Goal: Check status: Check status

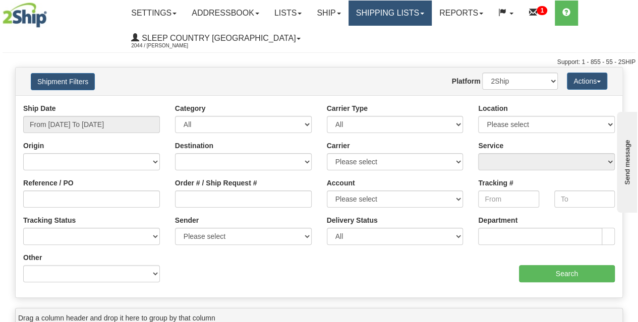
click at [388, 18] on link "Shipping lists" at bounding box center [389, 13] width 83 height 25
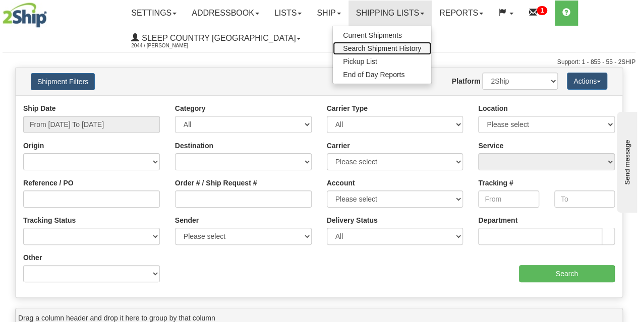
click at [377, 51] on span "Search Shipment History" at bounding box center [382, 48] width 78 height 8
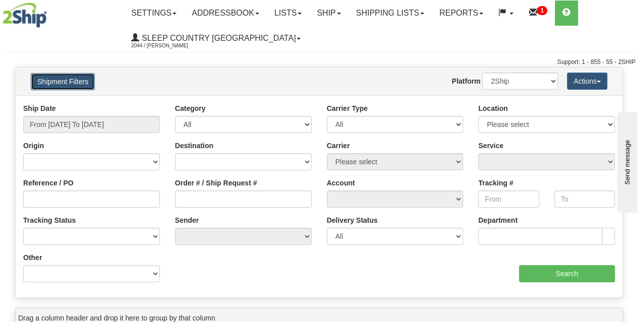
click at [77, 78] on button "Shipment Filters" at bounding box center [63, 81] width 64 height 17
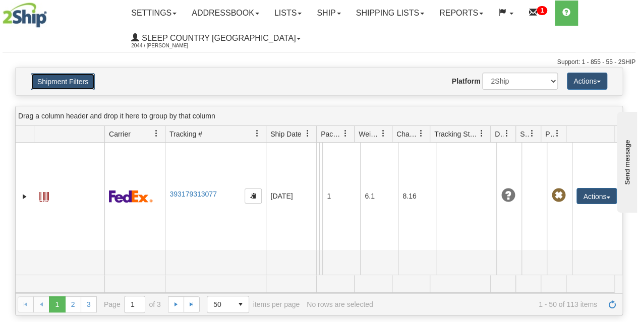
click at [79, 82] on button "Shipment Filters" at bounding box center [63, 81] width 64 height 17
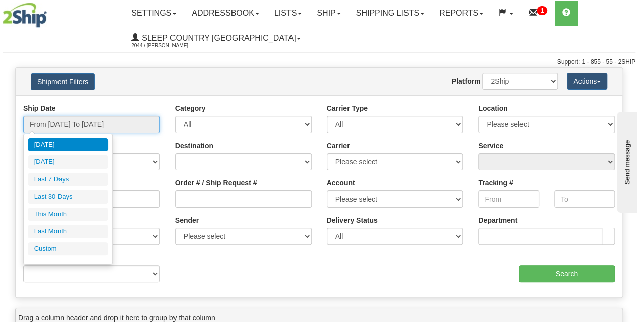
click at [92, 128] on input "From 09/13/2025 To 09/14/2025" at bounding box center [91, 124] width 137 height 17
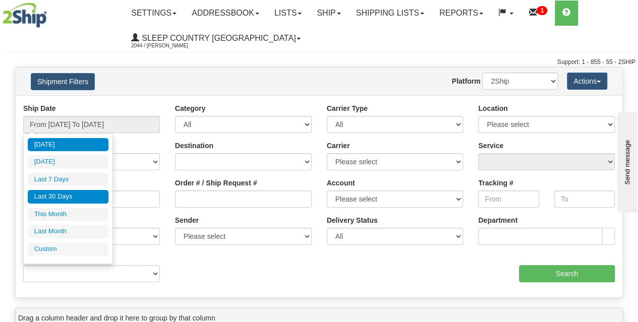
click at [71, 198] on li "Last 30 Days" at bounding box center [68, 197] width 81 height 14
type input "From 08/16/2025 To 09/14/2025"
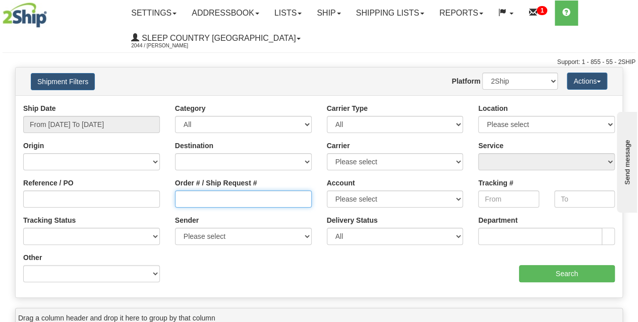
click at [205, 200] on input "Order # / Ship Request #" at bounding box center [243, 199] width 137 height 17
paste input "9002I092293"
type input "9002I092293"
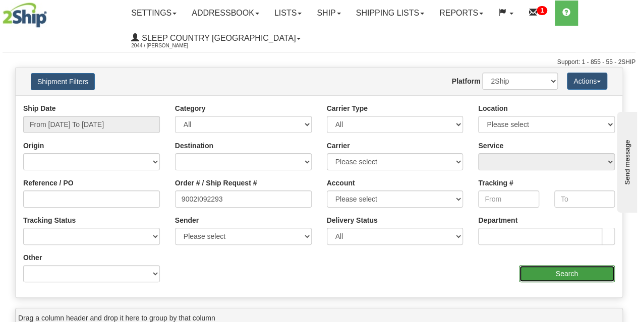
click at [567, 276] on input "Search" at bounding box center [567, 273] width 96 height 17
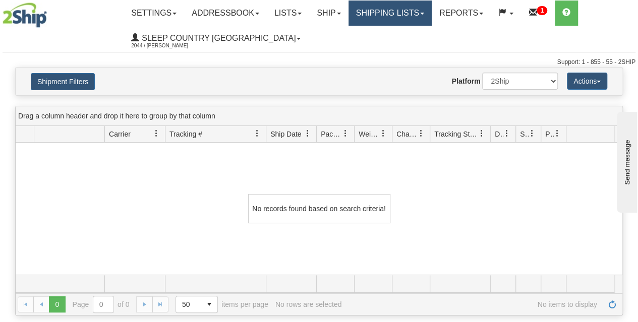
click at [404, 16] on link "Shipping lists" at bounding box center [389, 13] width 83 height 25
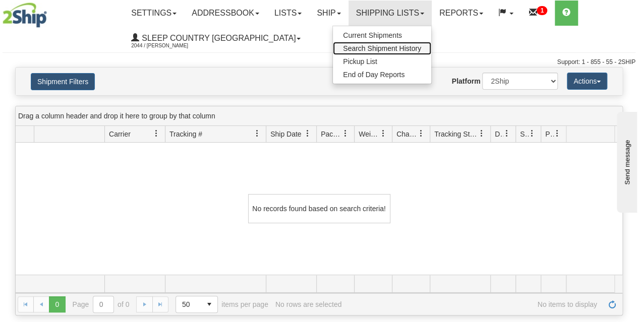
click at [387, 49] on span "Search Shipment History" at bounding box center [382, 48] width 78 height 8
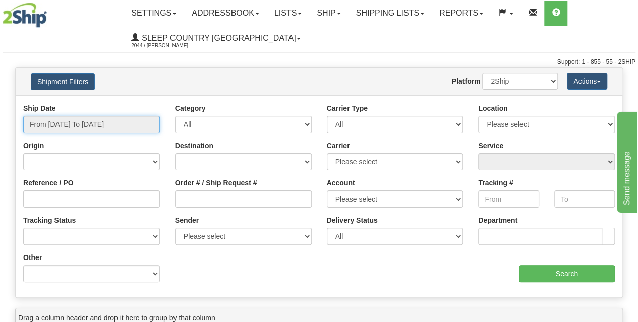
click at [89, 128] on input "From 09/13/2025 To 09/14/2025" at bounding box center [91, 124] width 137 height 17
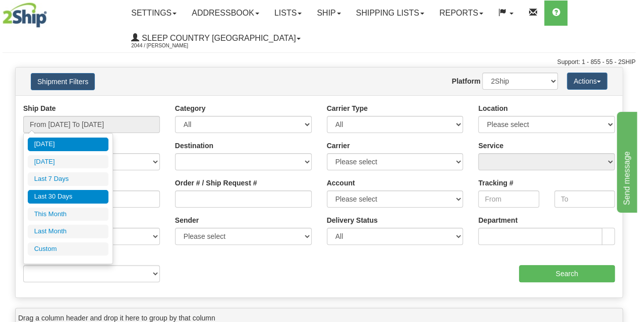
click at [59, 190] on li "Last 30 Days" at bounding box center [68, 197] width 81 height 14
type input "From 08/16/2025 To 09/14/2025"
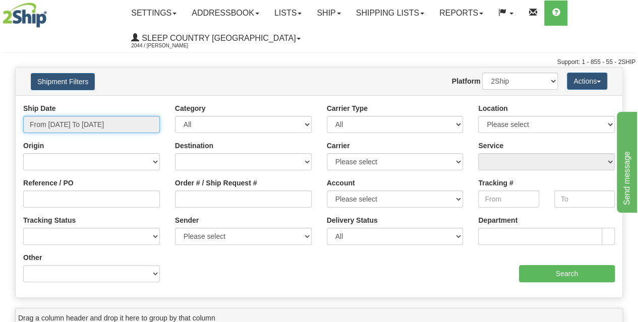
click at [87, 122] on input "From 08/16/2025 To 09/14/2025" at bounding box center [91, 124] width 137 height 17
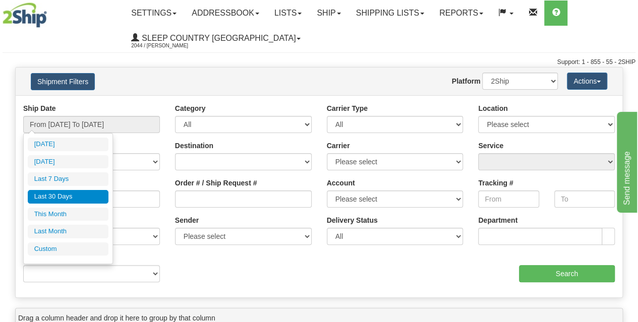
click at [61, 192] on li "Last 30 Days" at bounding box center [68, 197] width 81 height 14
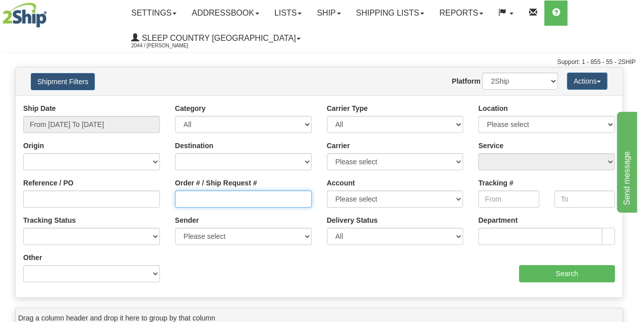
click at [228, 198] on input "Order # / Ship Request #" at bounding box center [243, 199] width 137 height 17
paste input "9000I064457"
type input "9000I064457"
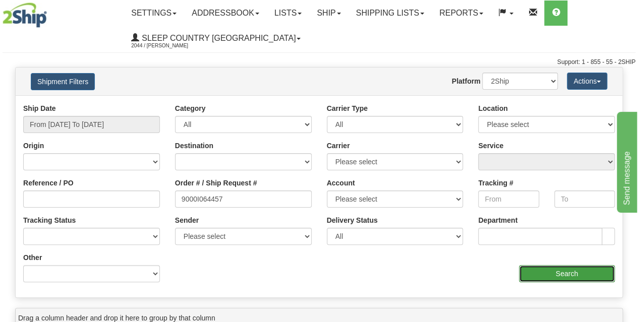
click at [533, 273] on input "Search" at bounding box center [567, 273] width 96 height 17
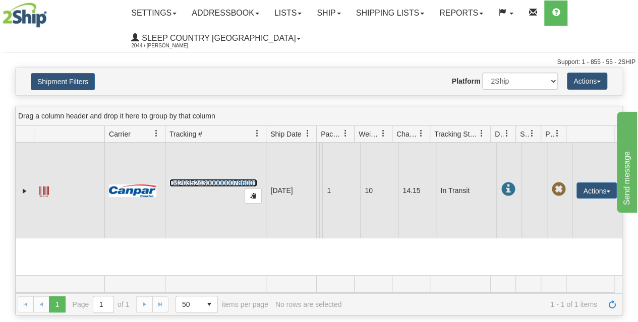
click at [205, 187] on link "D420352430000000786001" at bounding box center [213, 183] width 88 height 8
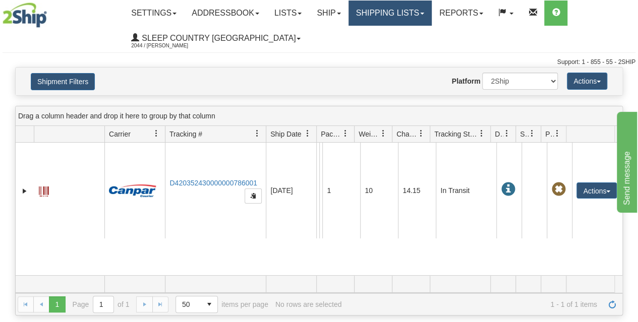
click at [400, 12] on link "Shipping lists" at bounding box center [389, 13] width 83 height 25
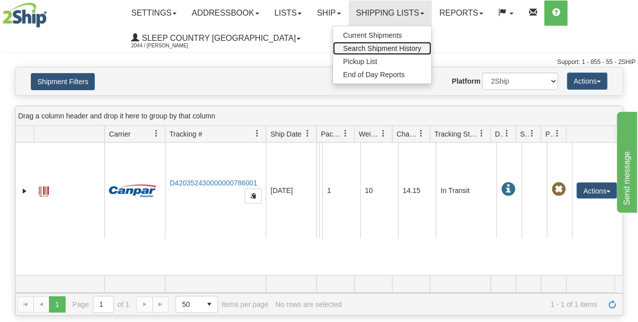
click at [391, 50] on span "Search Shipment History" at bounding box center [382, 48] width 78 height 8
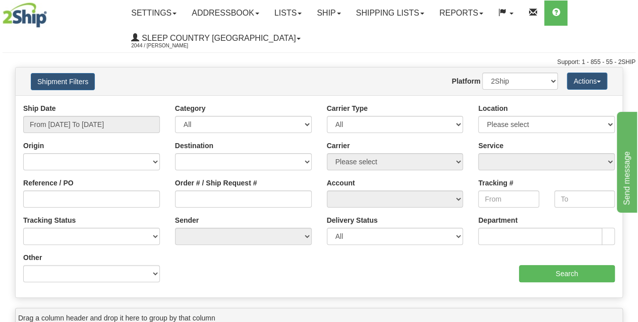
click at [74, 133] on div "Ship Date From 09/13/2025 To 09/14/2025" at bounding box center [92, 121] width 152 height 37
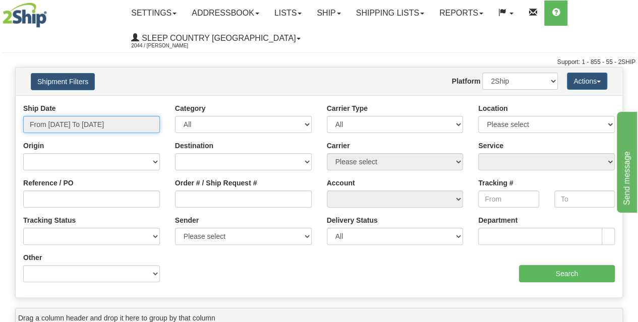
click at [67, 122] on input "From 09/13/2025 To 09/14/2025" at bounding box center [91, 124] width 137 height 17
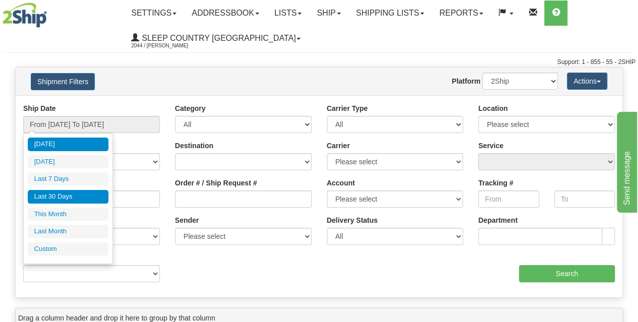
click at [66, 202] on li "Last 30 Days" at bounding box center [68, 197] width 81 height 14
type input "From 08/16/2025 To 09/14/2025"
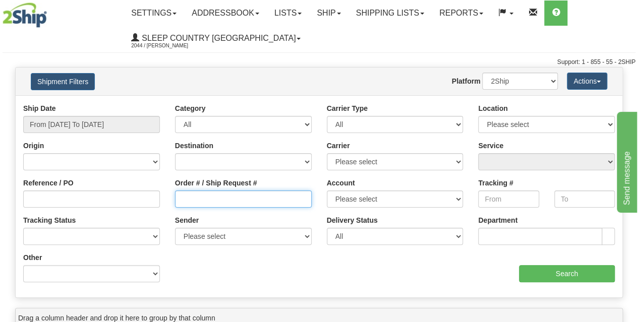
click at [191, 202] on input "Order # / Ship Request #" at bounding box center [243, 199] width 137 height 17
paste input "9002I072264"
type input "9002I072264"
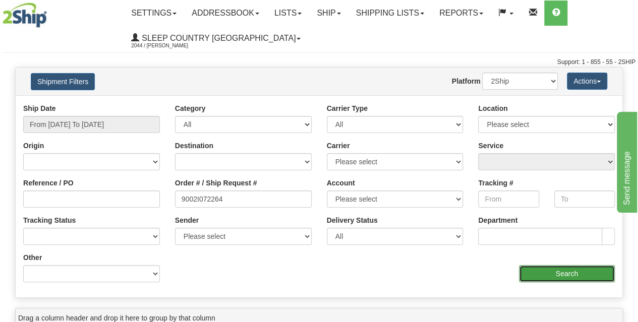
click at [552, 278] on input "Search" at bounding box center [567, 273] width 96 height 17
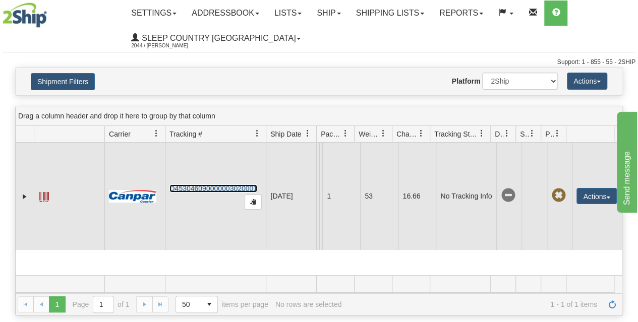
click at [212, 185] on link "D453046090000003020001" at bounding box center [213, 188] width 88 height 8
